Goal: Information Seeking & Learning: Check status

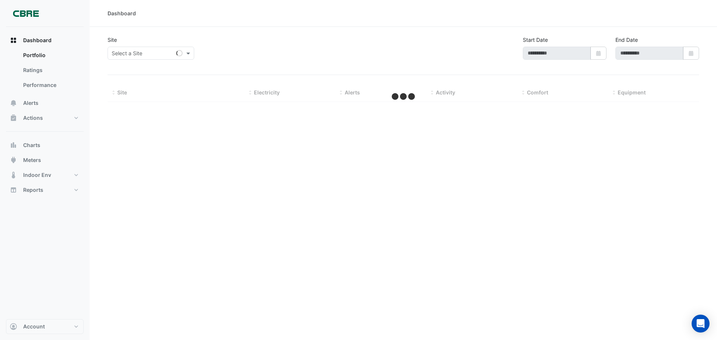
type input "**********"
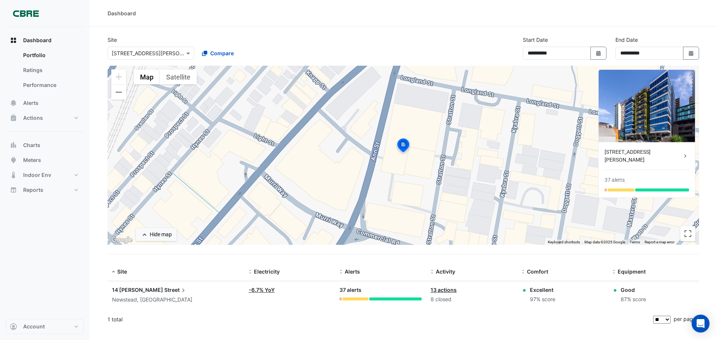
click at [179, 55] on div at bounding box center [151, 53] width 86 height 9
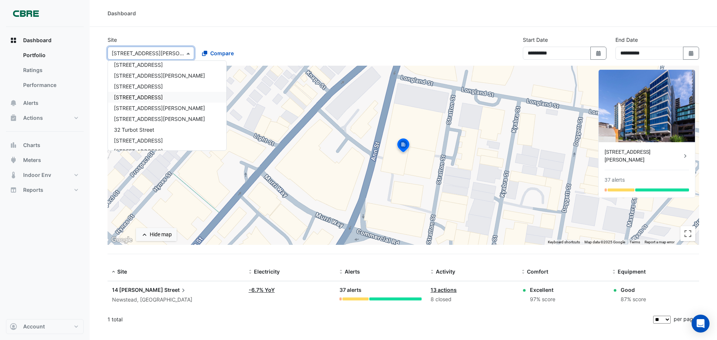
scroll to position [309, 0]
click at [147, 79] on div "[STREET_ADDRESS][PERSON_NAME]" at bounding box center [167, 74] width 118 height 11
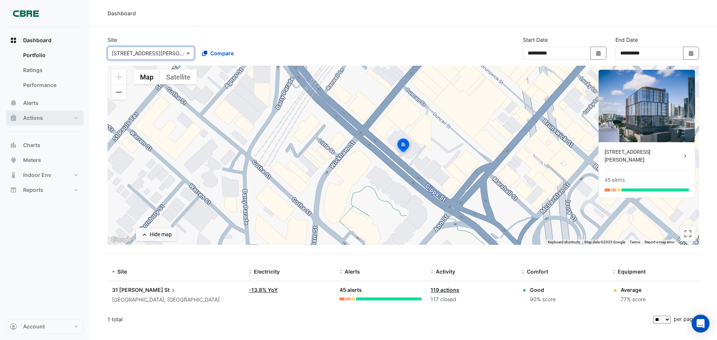
click at [41, 116] on span "Actions" at bounding box center [33, 117] width 20 height 7
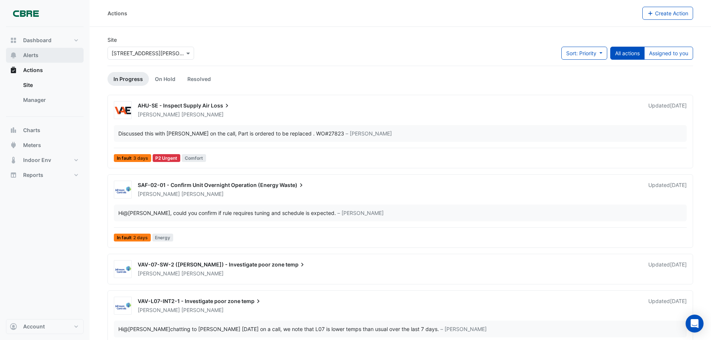
click at [58, 59] on button "Alerts" at bounding box center [45, 55] width 78 height 15
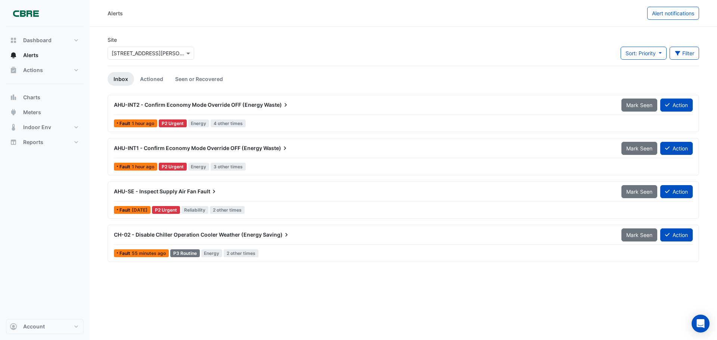
click at [147, 253] on span "55 minutes ago" at bounding box center [149, 254] width 34 height 6
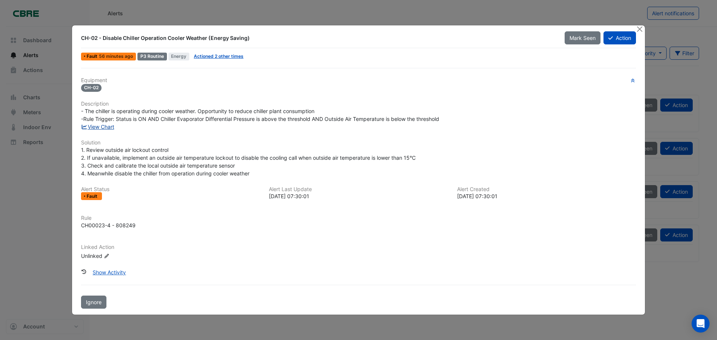
click at [104, 125] on link "View Chart" at bounding box center [97, 127] width 33 height 6
